Goal: Information Seeking & Learning: Learn about a topic

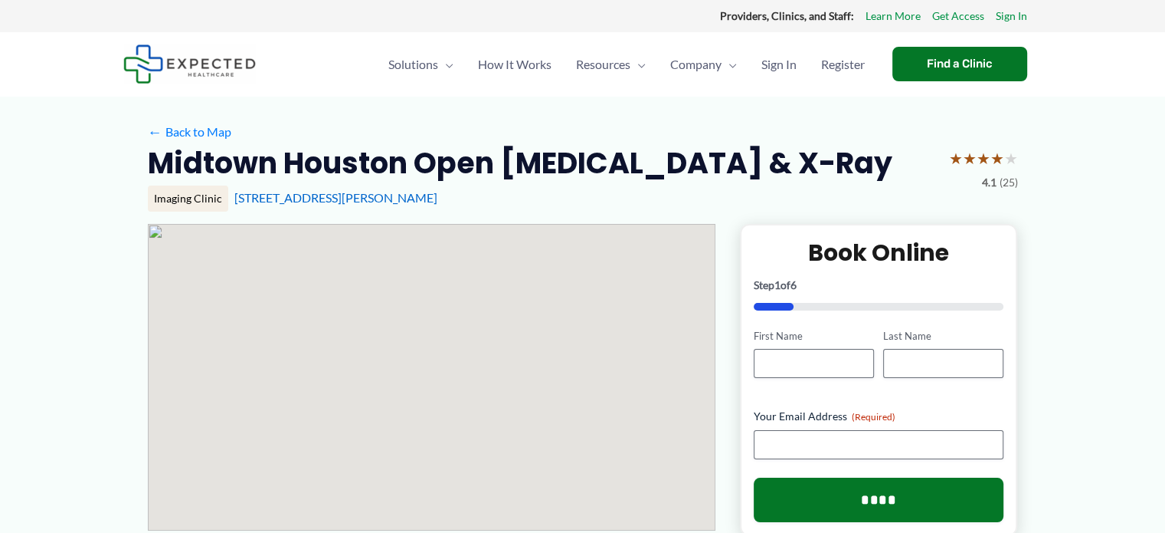
click at [217, 70] on img at bounding box center [189, 63] width 133 height 39
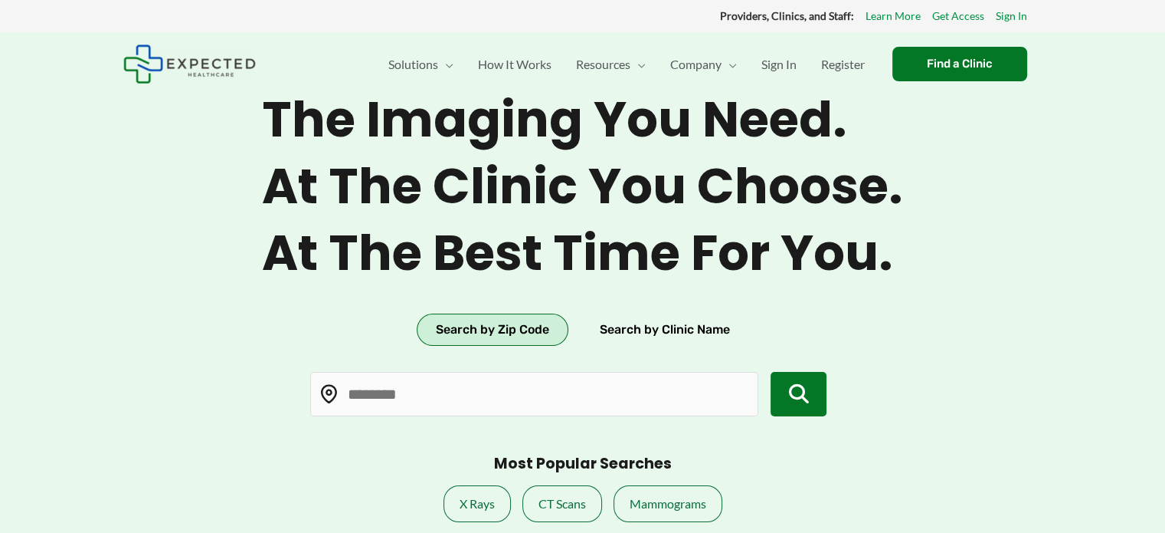
type input "*****"
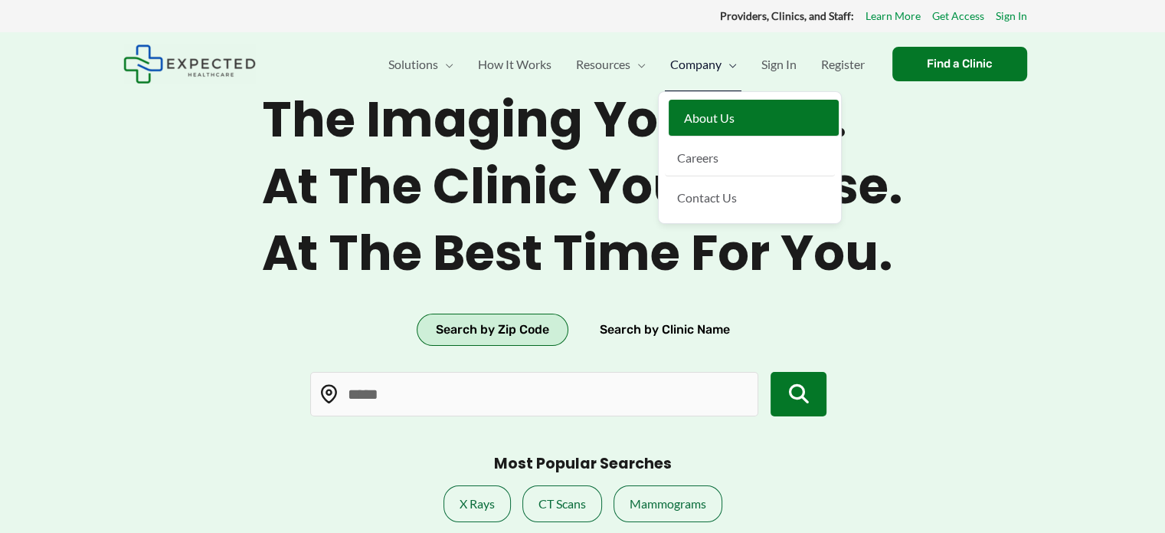
click at [705, 110] on span "About Us" at bounding box center [709, 117] width 51 height 15
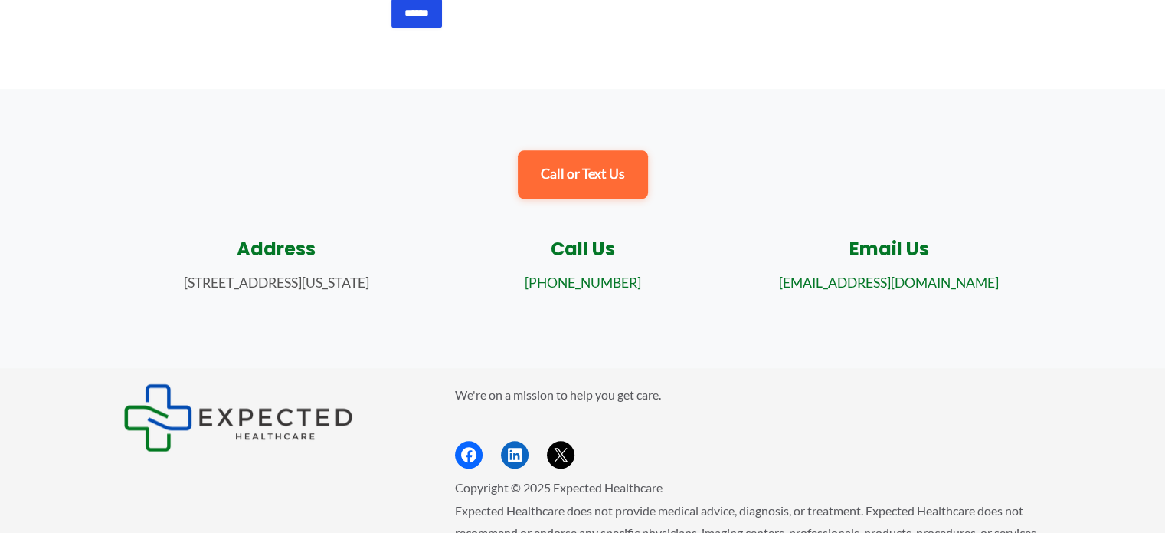
scroll to position [1686, 0]
